Goal: Check status

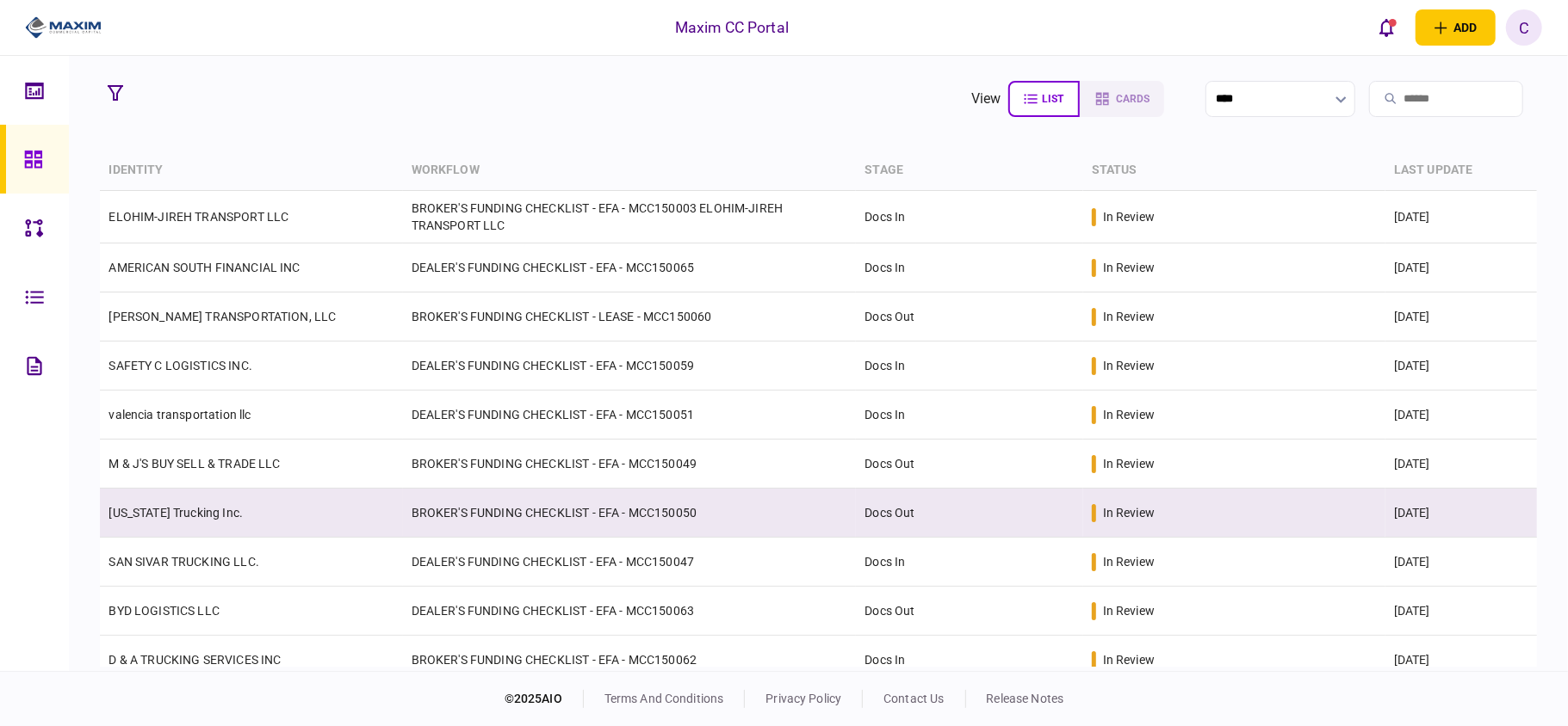
click at [629, 520] on td "BROKER'S FUNDING CHECKLIST - EFA - MCC150050" at bounding box center [629, 514] width 454 height 49
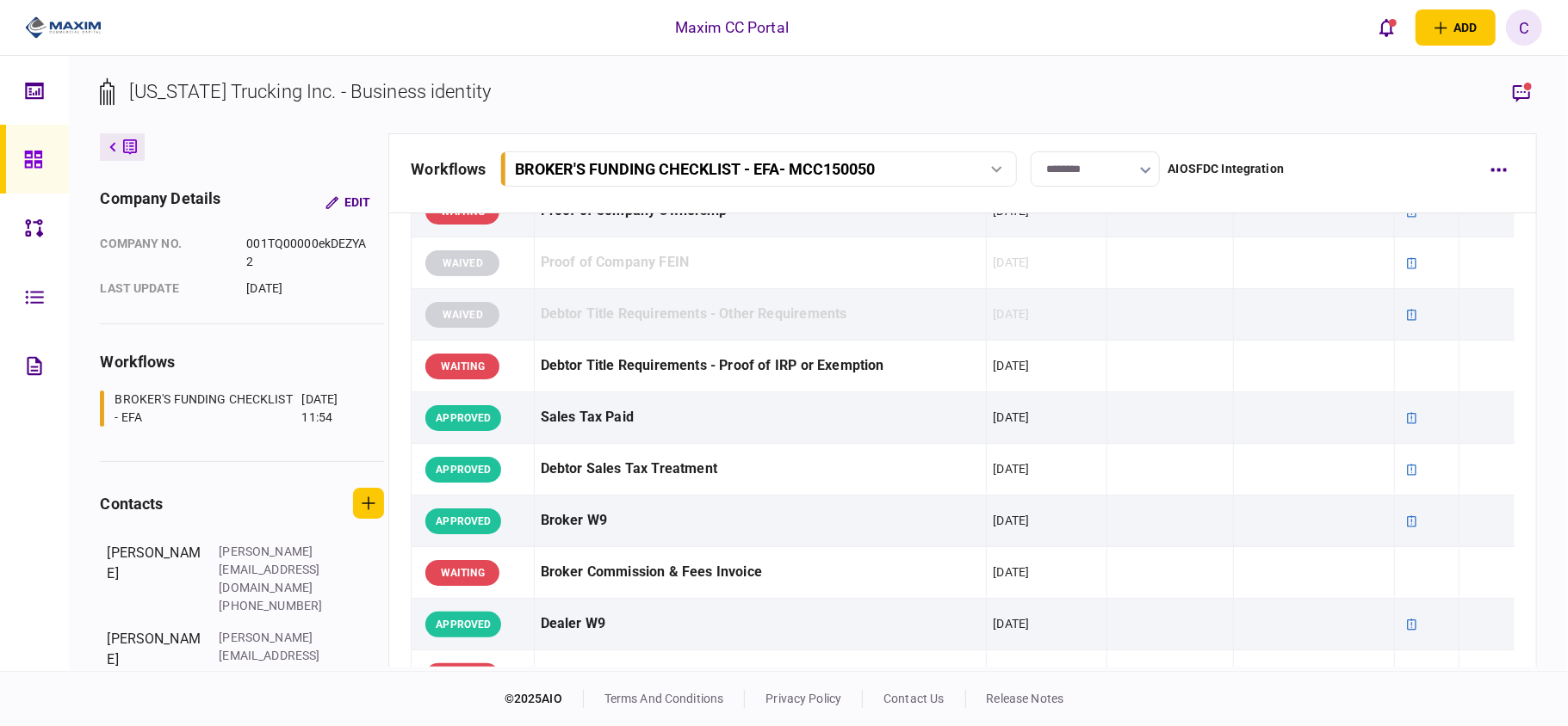
scroll to position [573, 0]
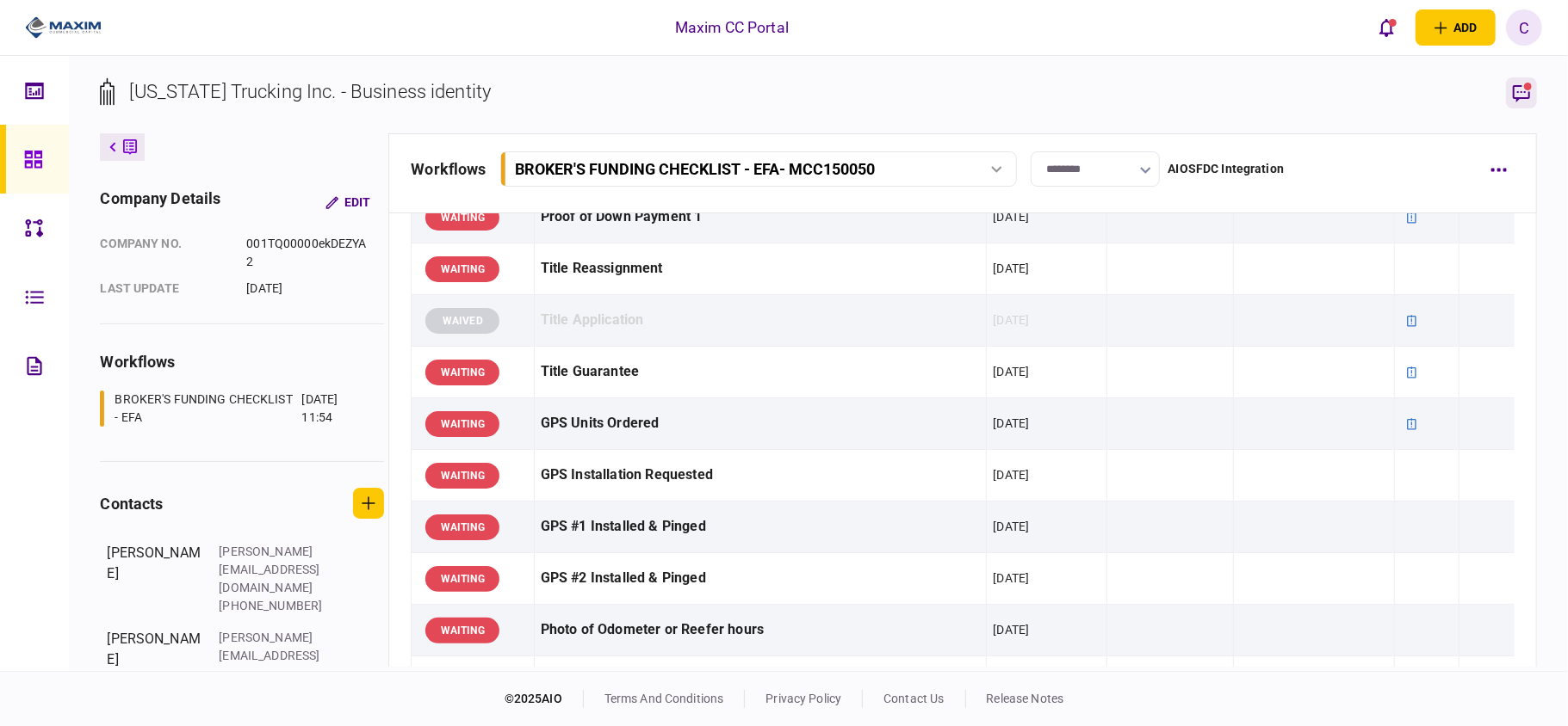
click at [1522, 94] on icon "button" at bounding box center [1522, 93] width 21 height 21
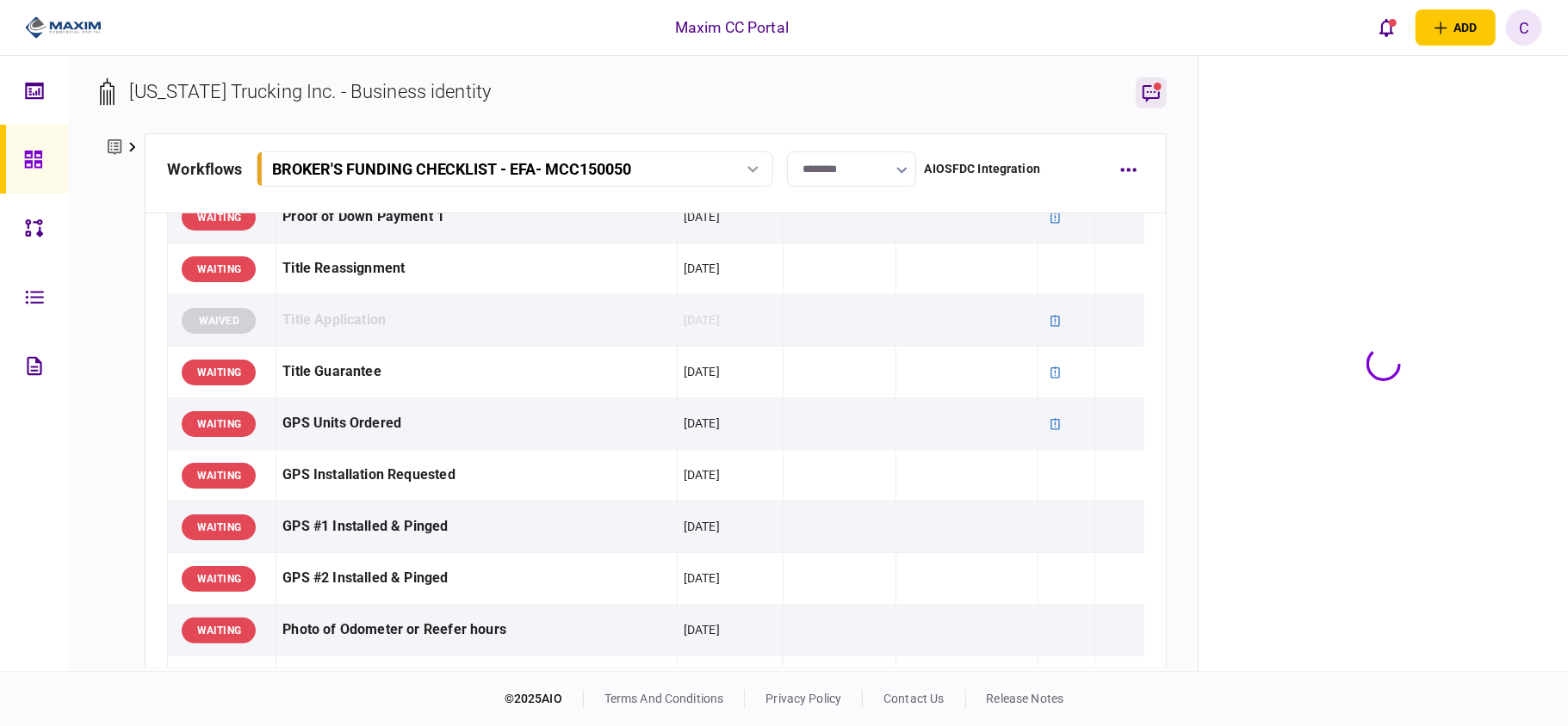
scroll to position [1147, 0]
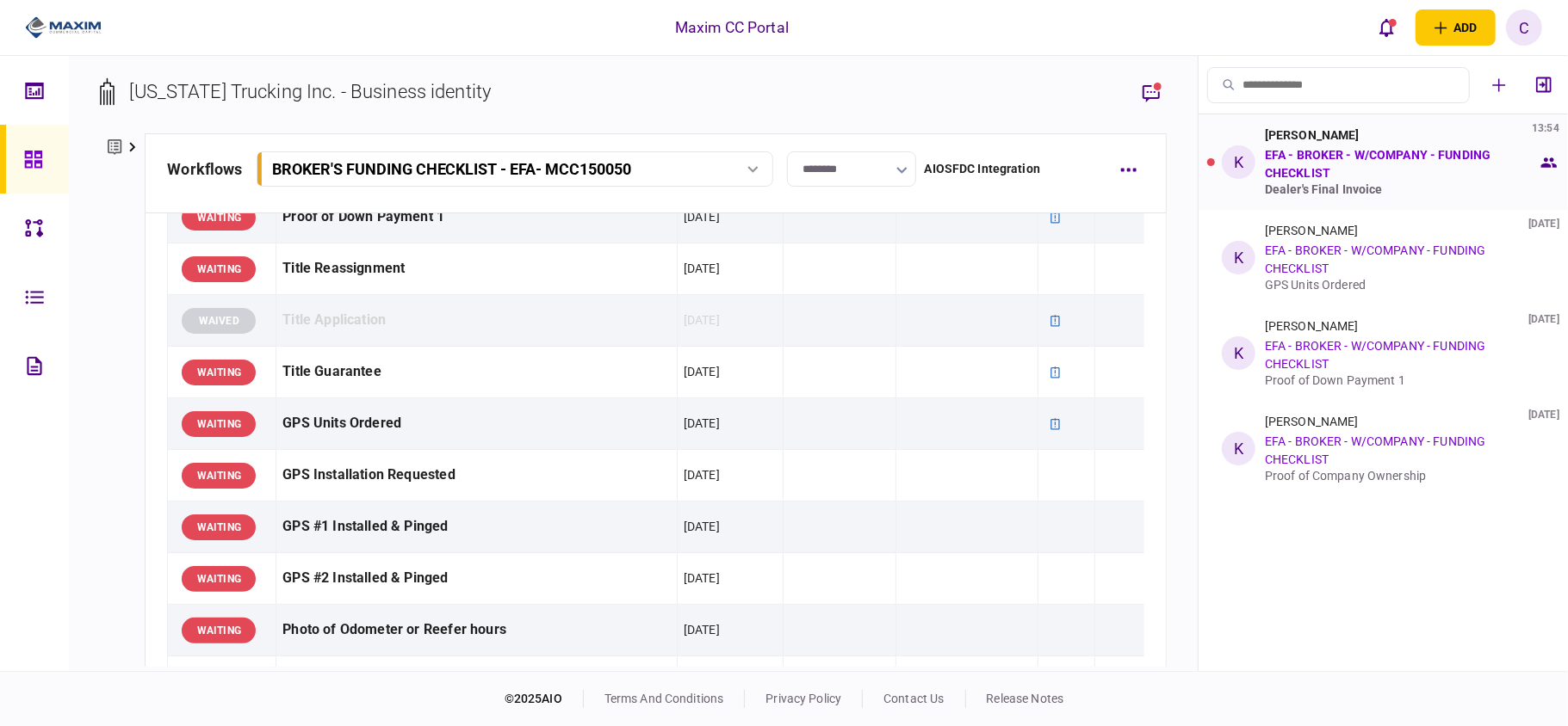
click at [1424, 164] on div "[PERSON_NAME] 13:54 EFA - BROKER - W/COMPANY - FUNDING CHECKLIST Dealer's Final…" at bounding box center [1401, 162] width 273 height 68
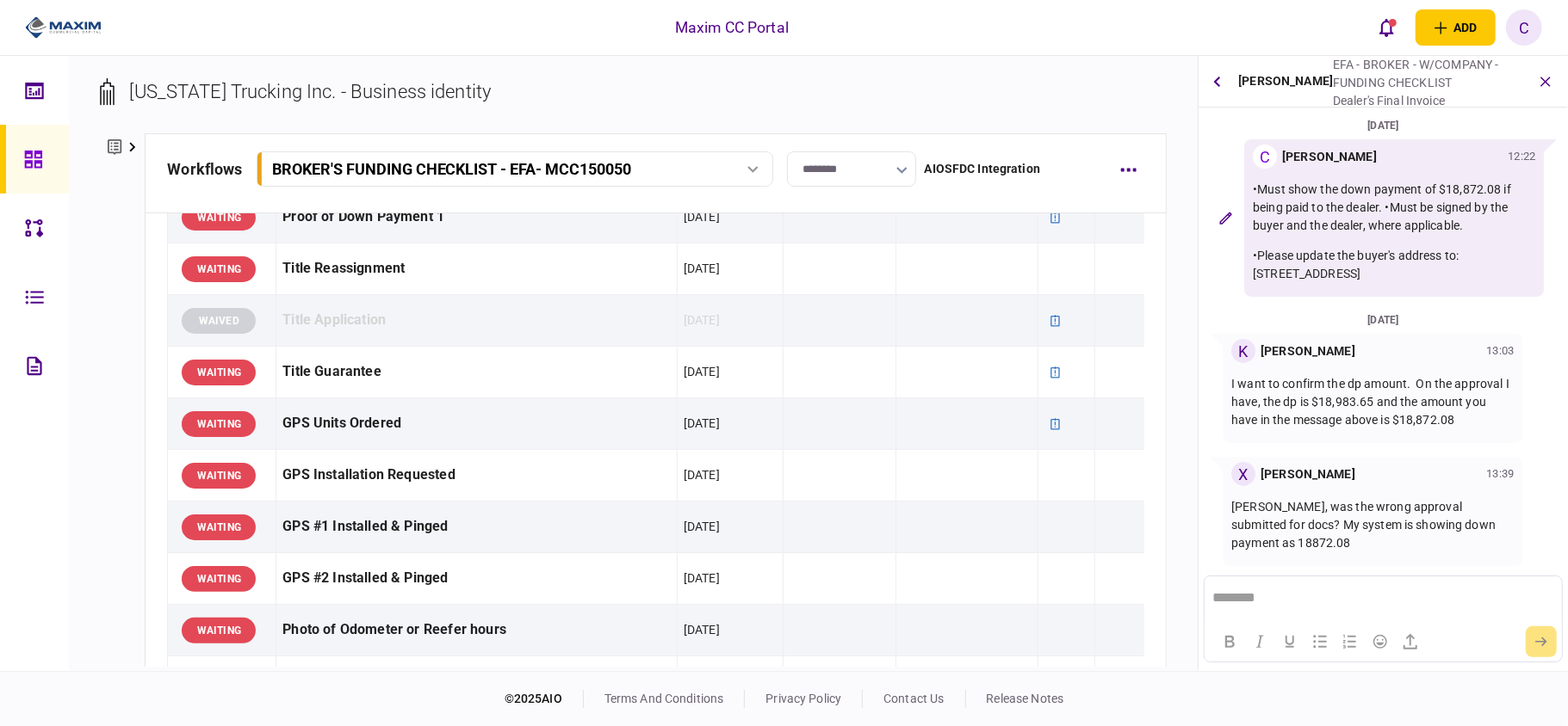
scroll to position [468, 0]
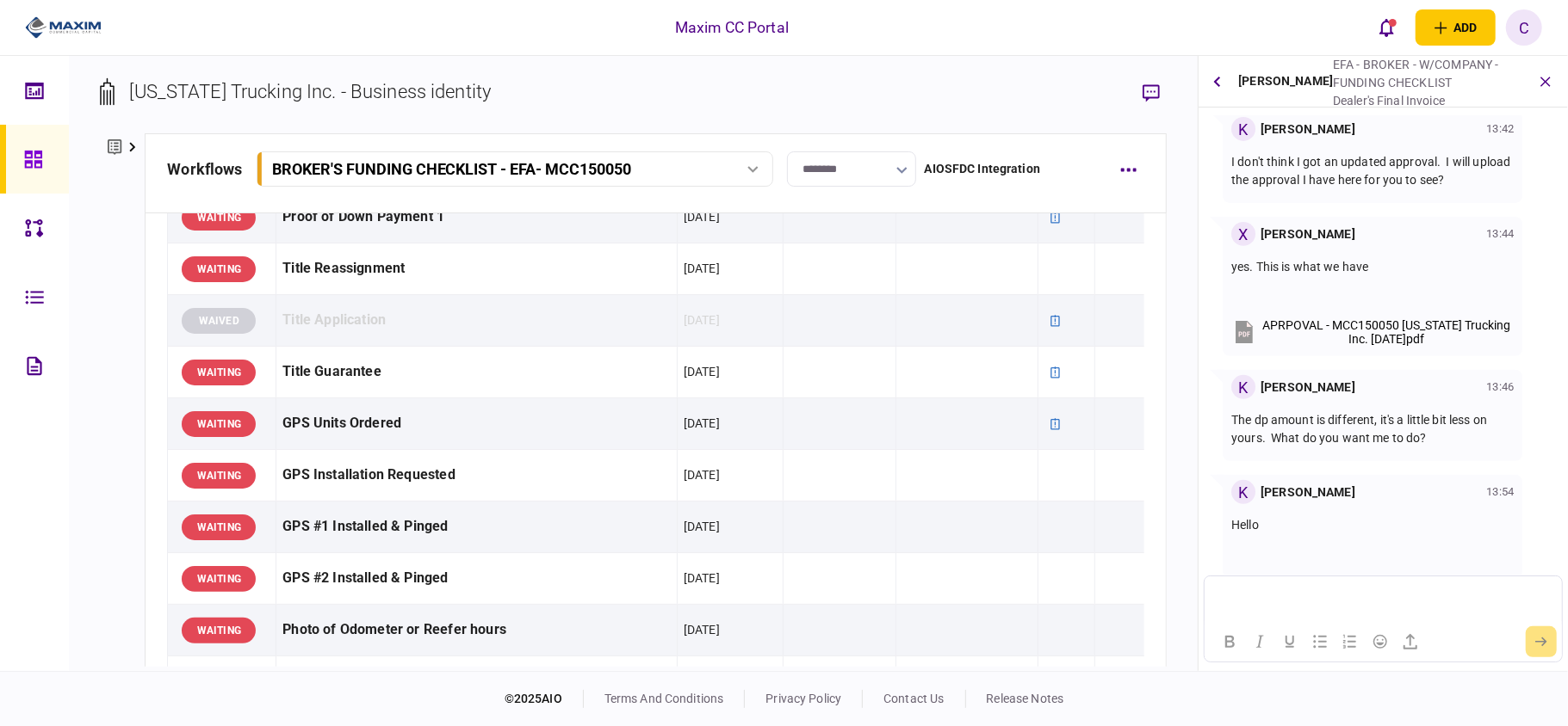
click at [1347, 586] on html at bounding box center [1382, 596] width 356 height 42
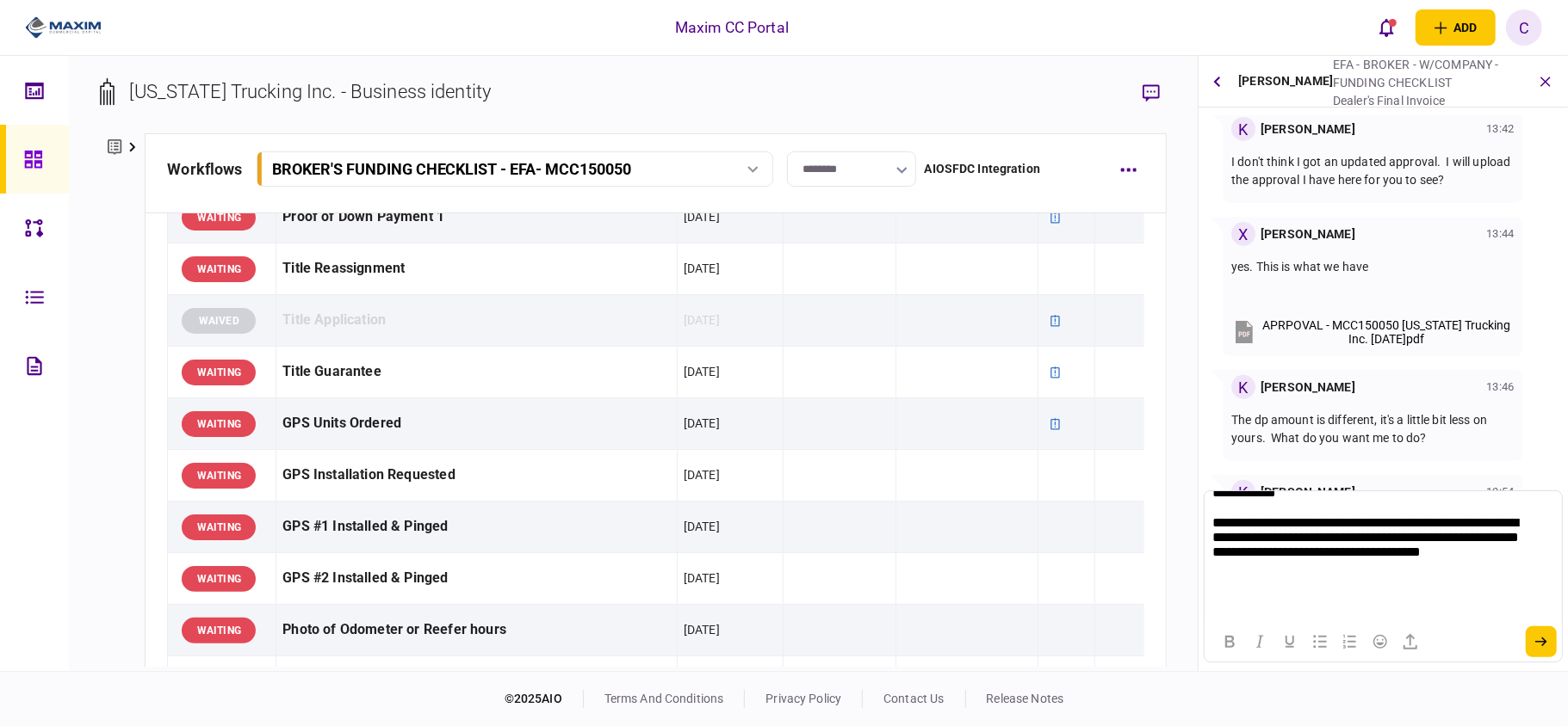
scroll to position [22, 0]
click at [1521, 554] on p "**********" at bounding box center [1373, 545] width 323 height 64
click at [1542, 639] on icon "submit" at bounding box center [1541, 643] width 12 height 9
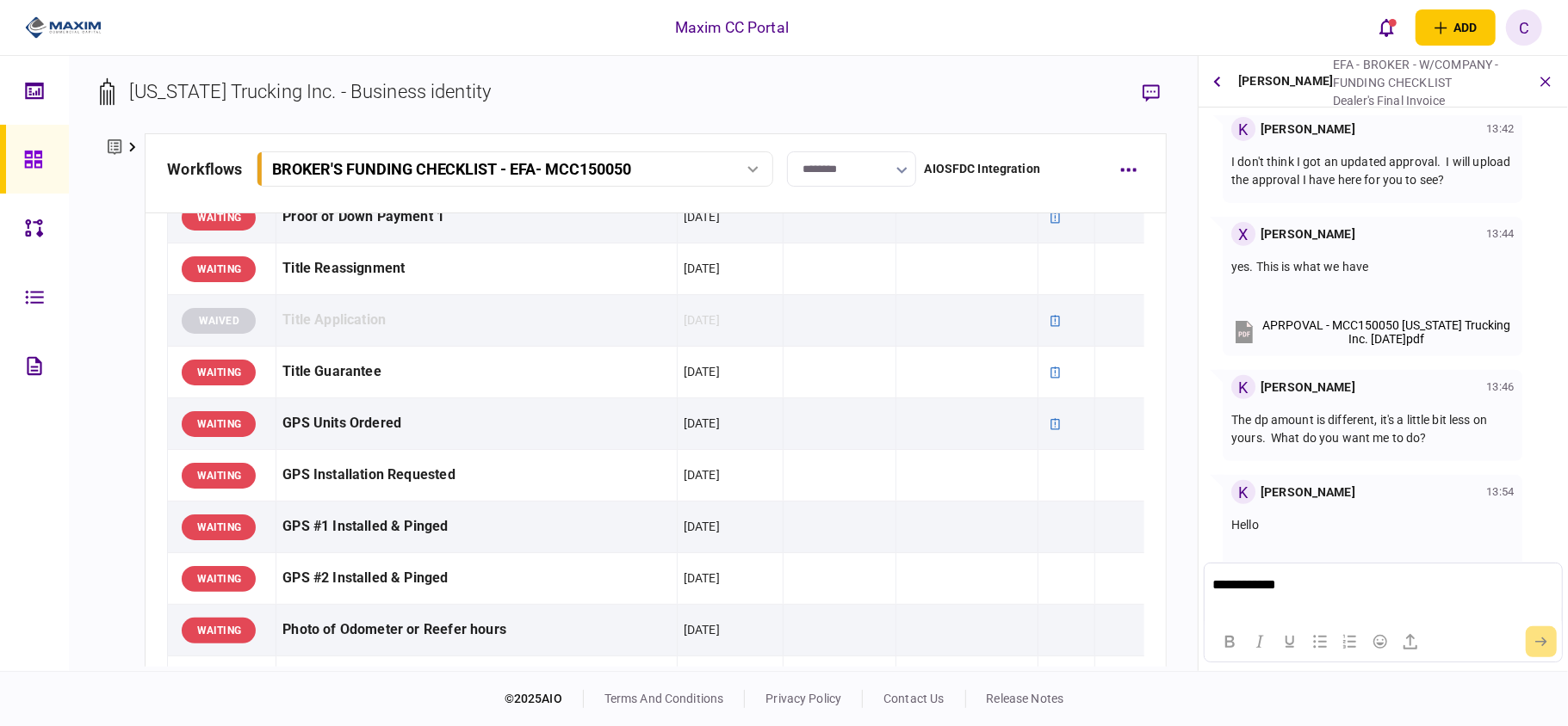
scroll to position [700, 0]
